Goal: Information Seeking & Learning: Learn about a topic

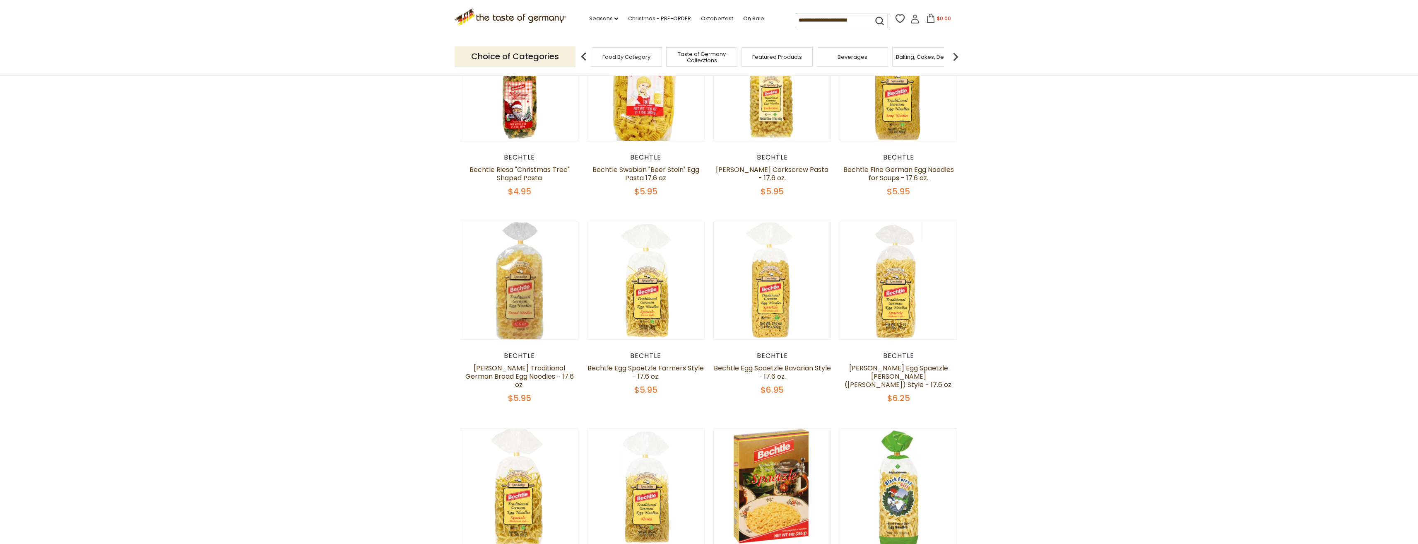
scroll to position [124, 0]
click at [778, 365] on link "Bechtle Egg Spaetzle Bavarian Style - 17.6 oz." at bounding box center [772, 371] width 117 height 18
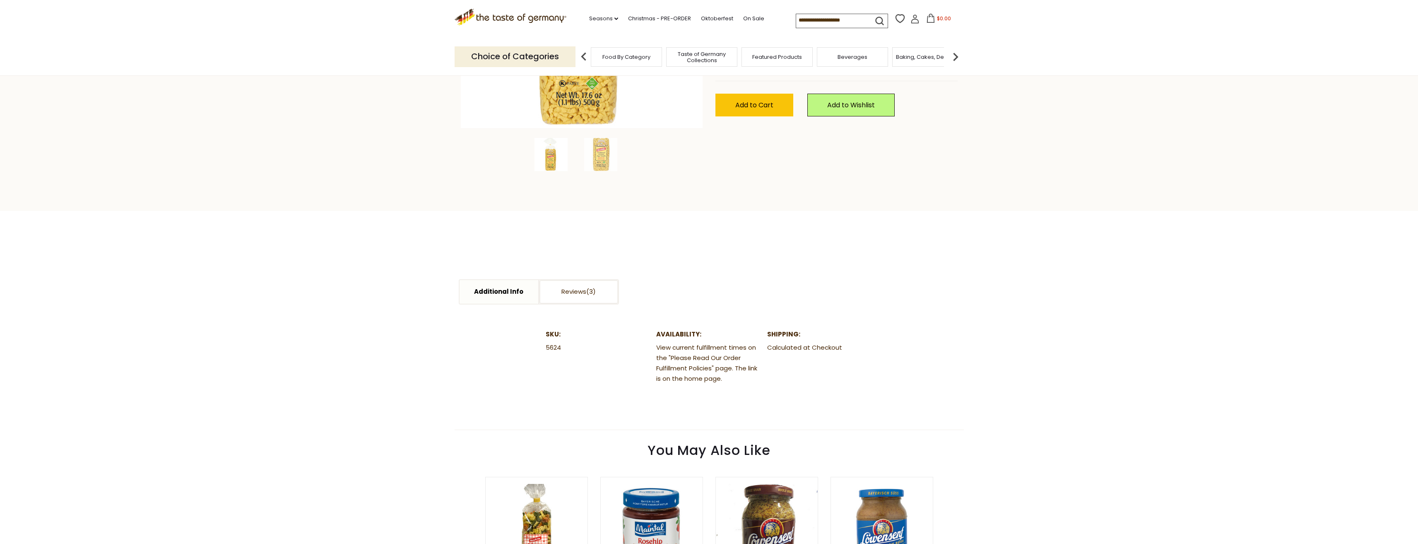
scroll to position [331, 0]
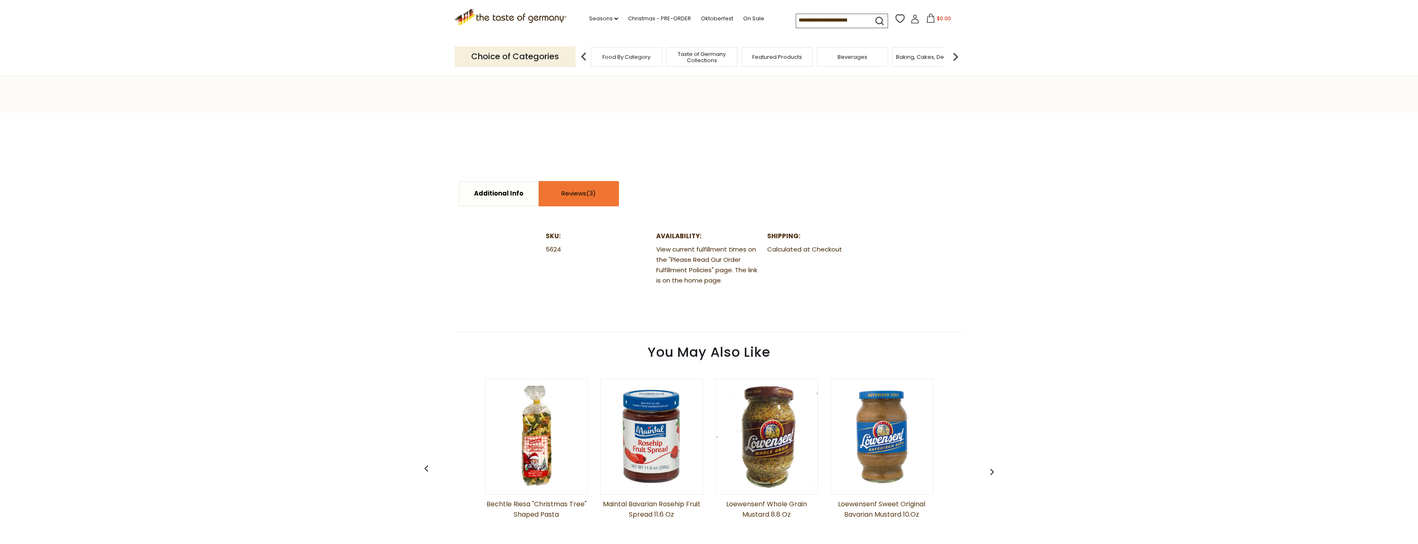
click at [583, 198] on link "Reviews" at bounding box center [579, 194] width 79 height 24
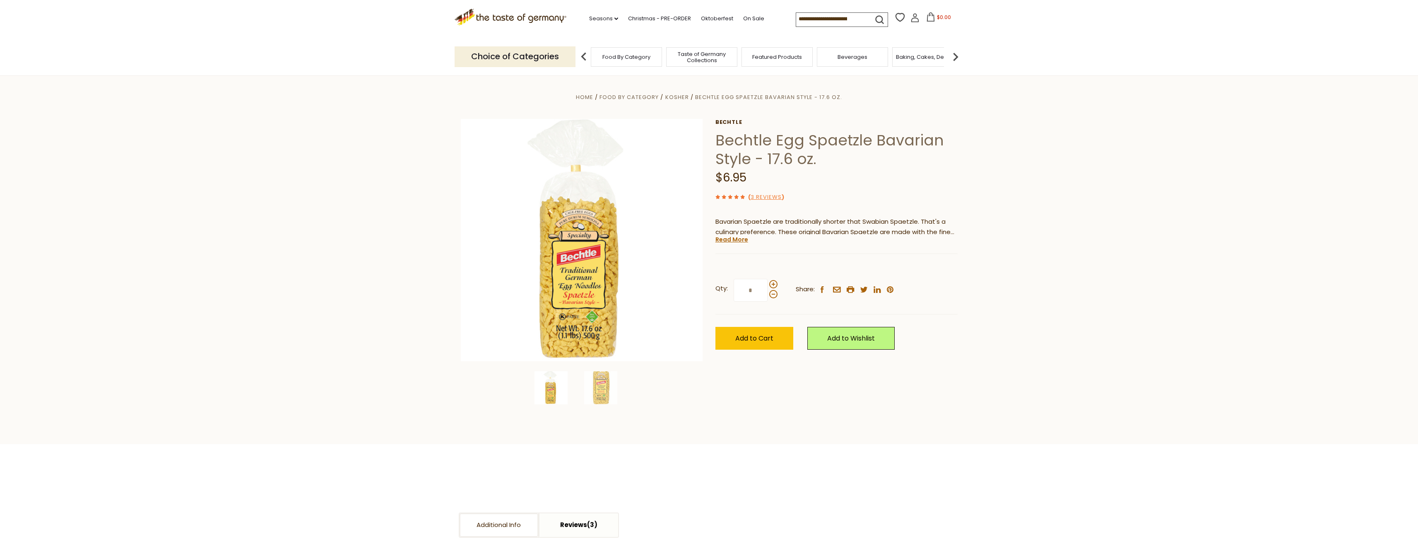
click at [959, 57] on img at bounding box center [955, 56] width 17 height 17
click at [957, 55] on img at bounding box center [955, 56] width 17 height 17
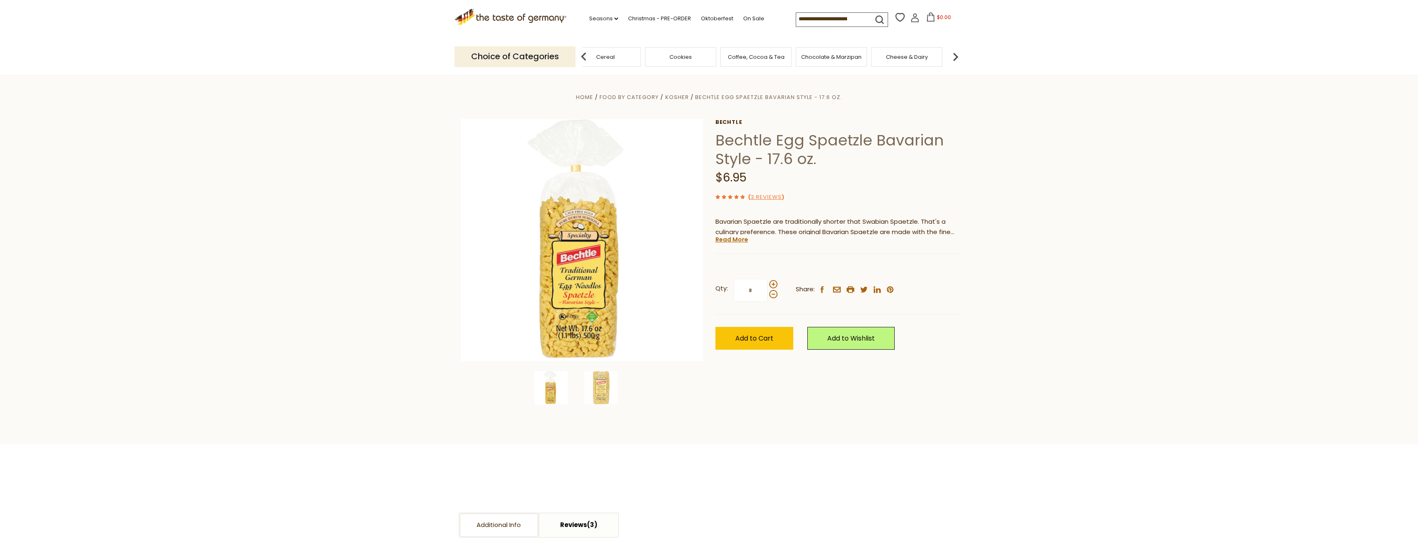
click at [957, 55] on img at bounding box center [955, 56] width 17 height 17
click at [956, 52] on img at bounding box center [955, 56] width 17 height 17
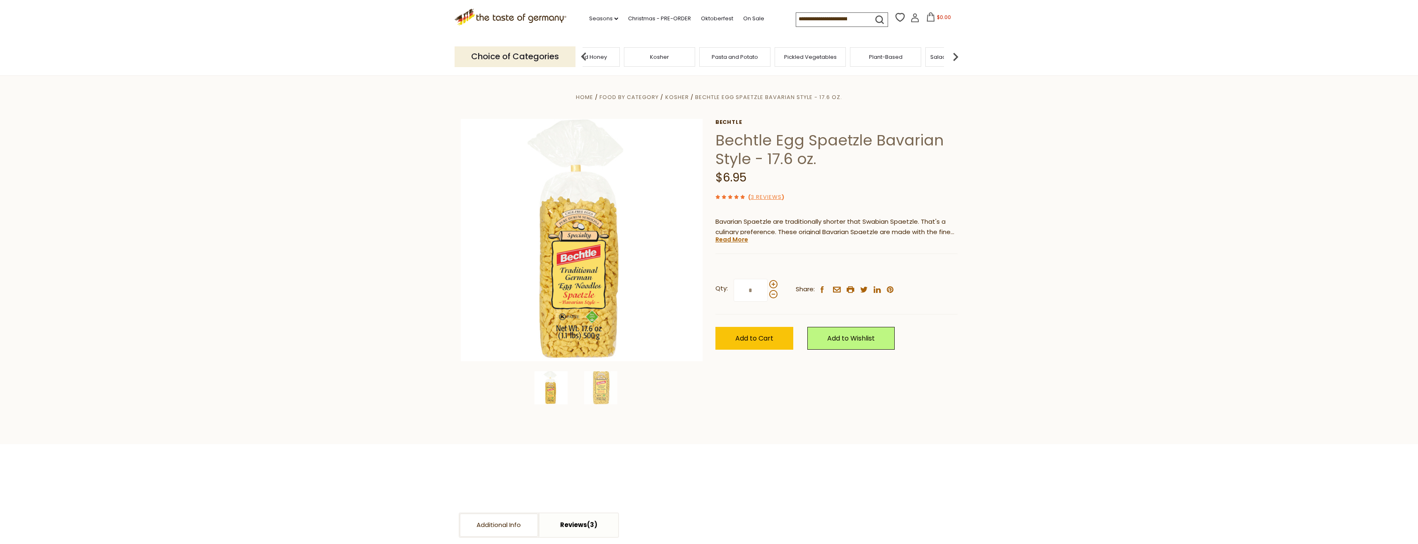
click at [956, 52] on img at bounding box center [955, 56] width 17 height 17
click at [956, 48] on img at bounding box center [955, 56] width 17 height 17
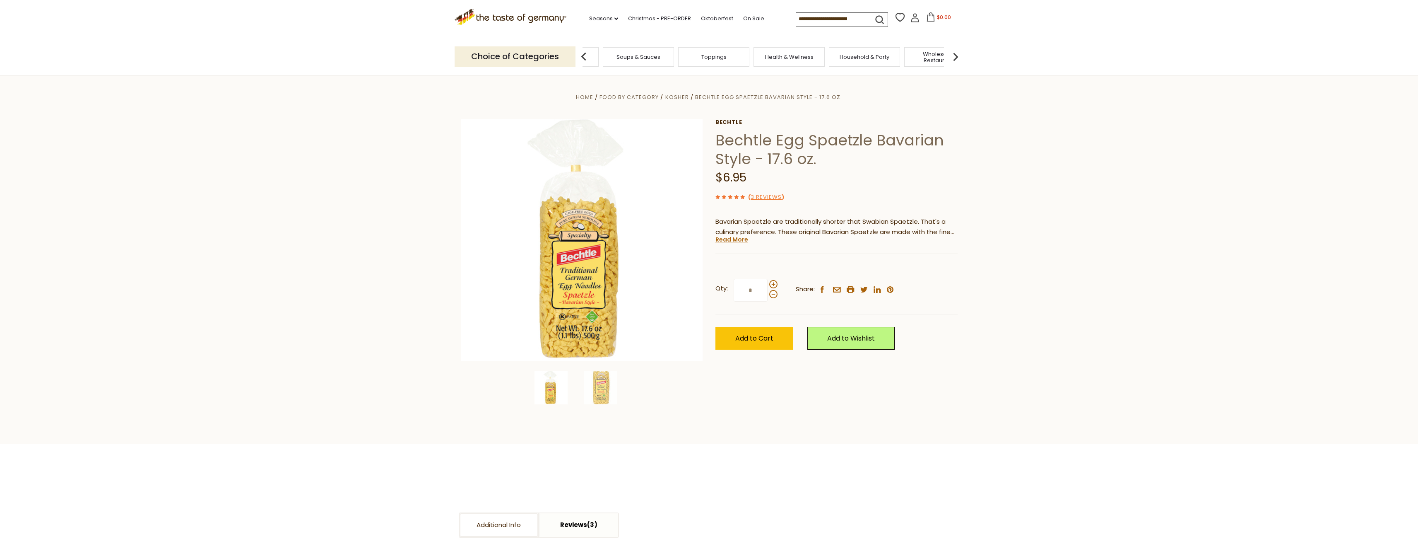
click at [956, 48] on img at bounding box center [955, 56] width 17 height 17
click at [610, 19] on link "Seasons dropdown_arrow" at bounding box center [603, 18] width 29 height 9
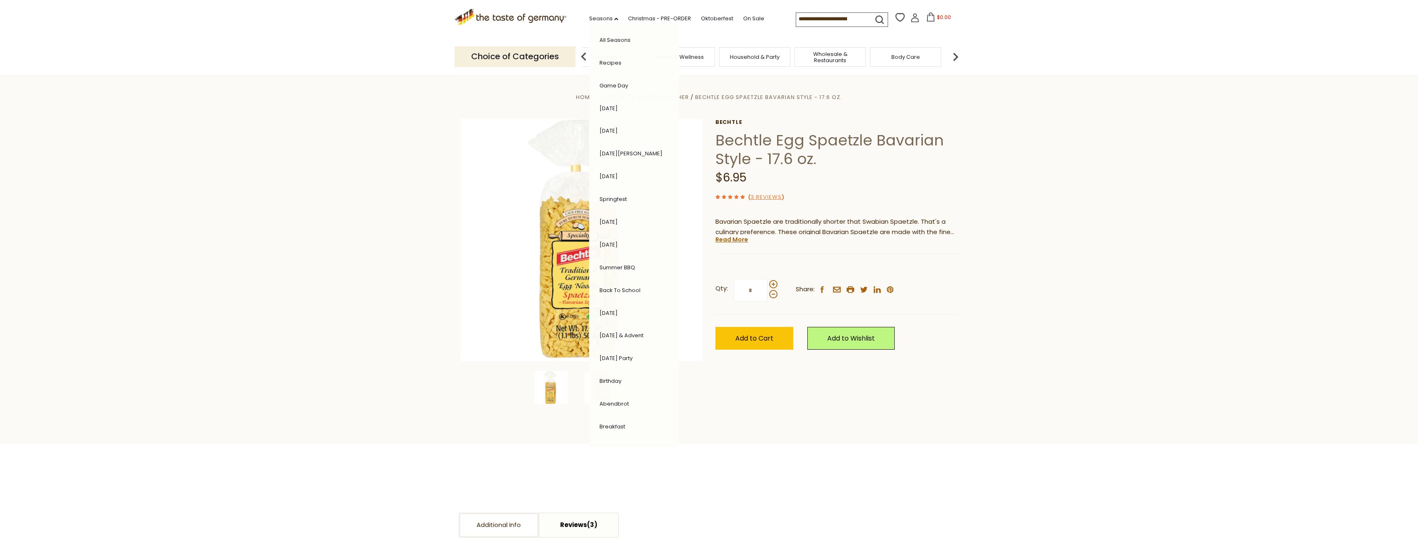
click at [778, 425] on section "Home Food By Category Kosher Bechtle Egg Spaetzle Bavarian Style - 17.6 oz. Bec…" at bounding box center [709, 259] width 1418 height 369
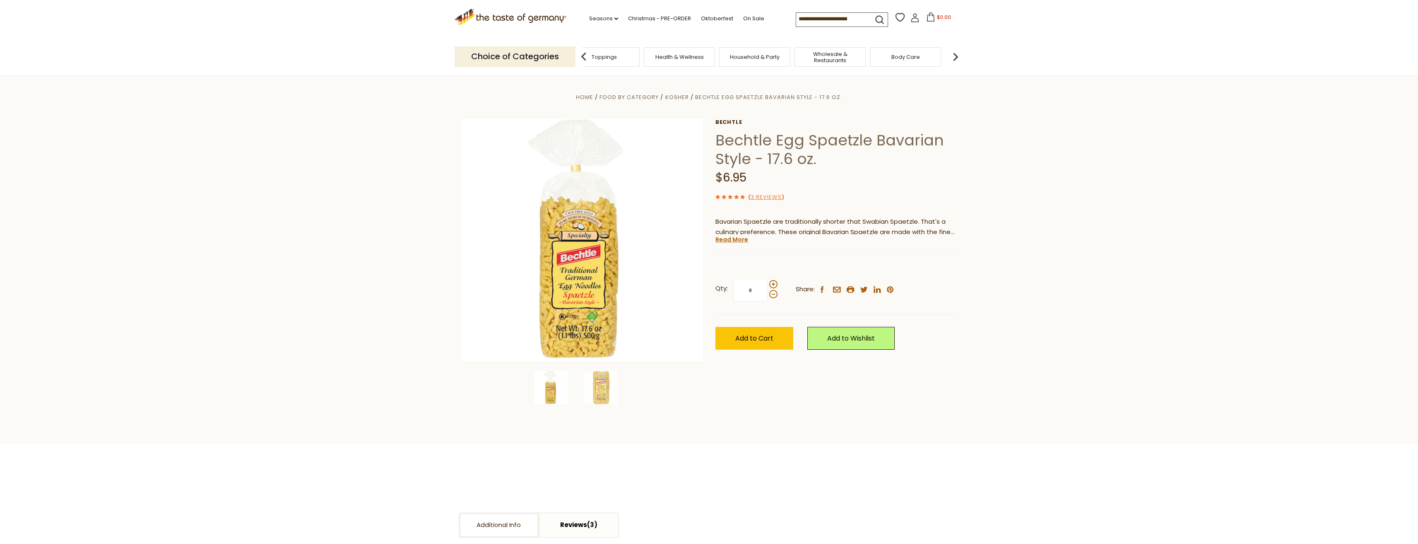
click at [841, 20] on input at bounding box center [831, 19] width 70 height 12
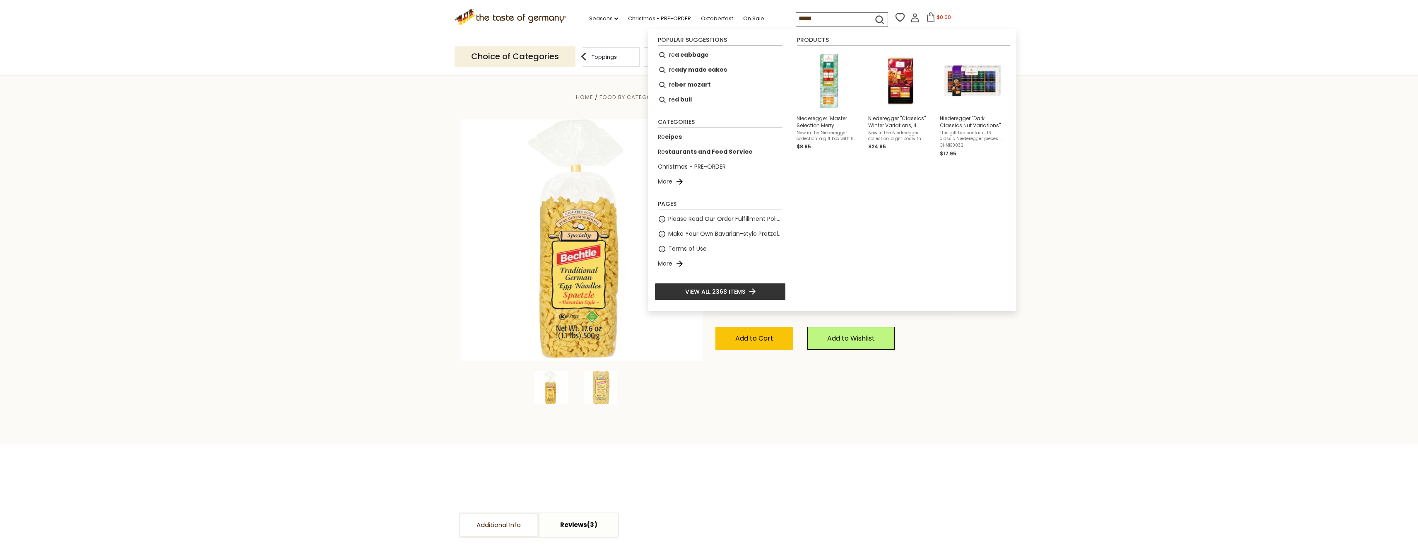
type input "******"
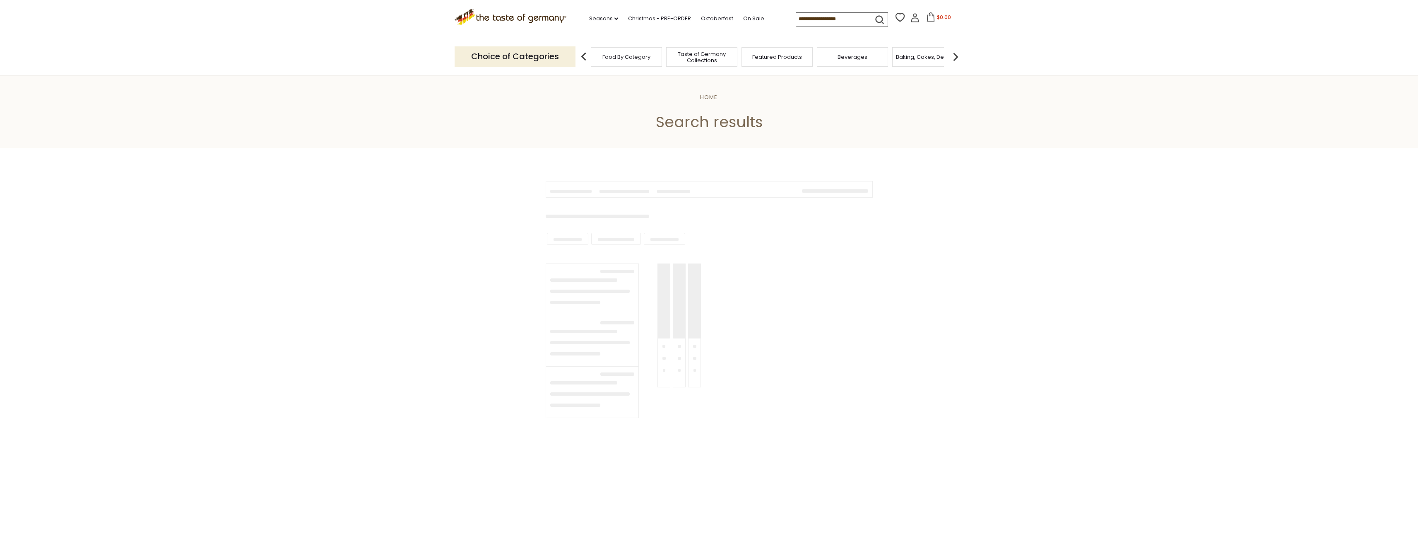
type input "******"
